Goal: Navigation & Orientation: Find specific page/section

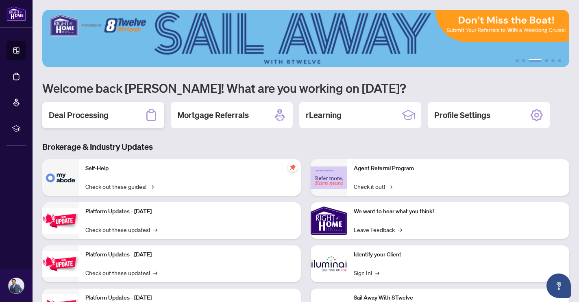
click at [145, 125] on div "Deal Processing" at bounding box center [103, 115] width 122 height 26
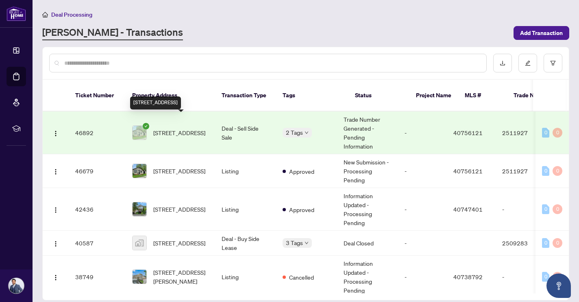
click at [190, 128] on span "[STREET_ADDRESS]" at bounding box center [179, 132] width 52 height 9
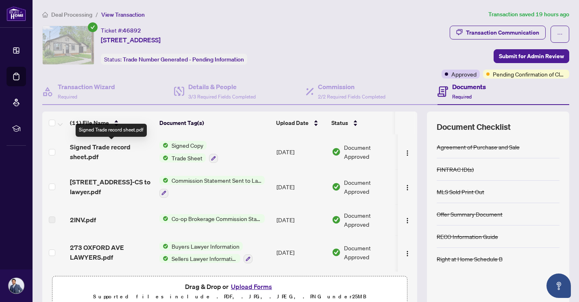
click at [103, 146] on span "Signed Trade record sheet.pdf" at bounding box center [111, 152] width 83 height 20
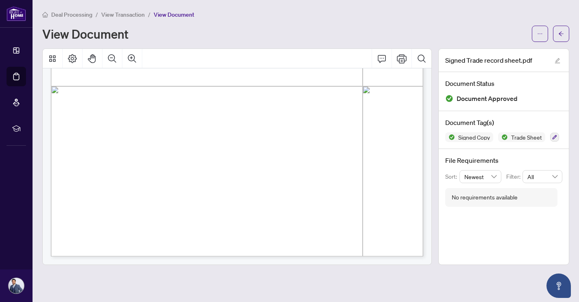
scroll to position [302, 0]
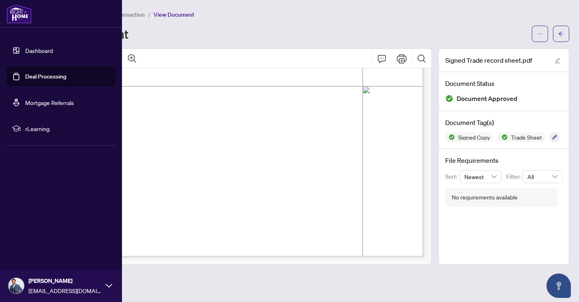
click at [47, 100] on link "Mortgage Referrals" at bounding box center [49, 102] width 49 height 7
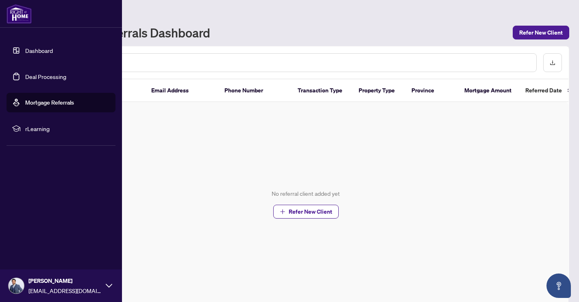
click at [25, 48] on link "Dashboard" at bounding box center [39, 50] width 28 height 7
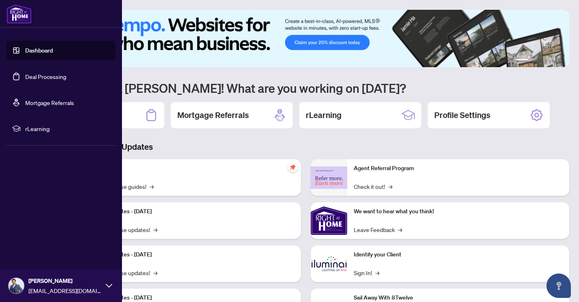
click at [25, 77] on link "Deal Processing" at bounding box center [45, 76] width 41 height 7
